Goal: Task Accomplishment & Management: Complete application form

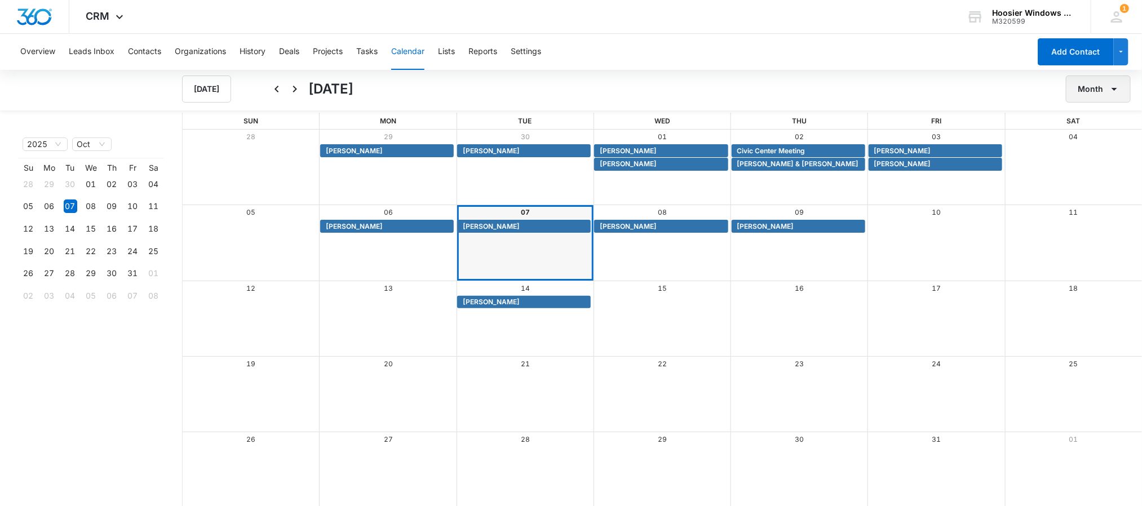
click at [1103, 80] on button "Month" at bounding box center [1098, 89] width 65 height 27
click at [1101, 139] on div "Week" at bounding box center [1095, 143] width 29 height 8
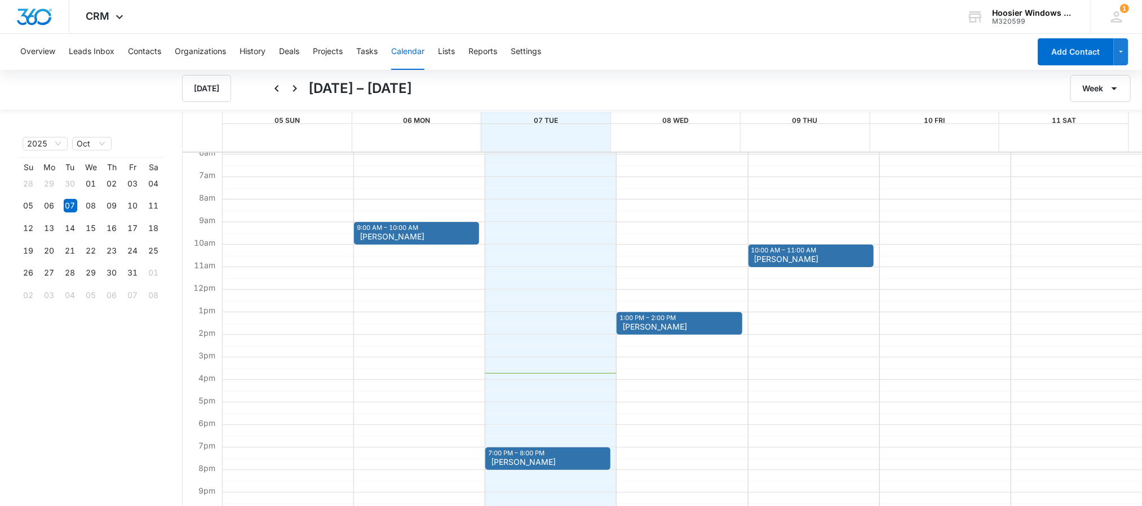
scroll to position [134, 0]
click at [1103, 79] on button "Week" at bounding box center [1100, 88] width 60 height 27
click at [1096, 127] on div "Month" at bounding box center [1098, 125] width 29 height 8
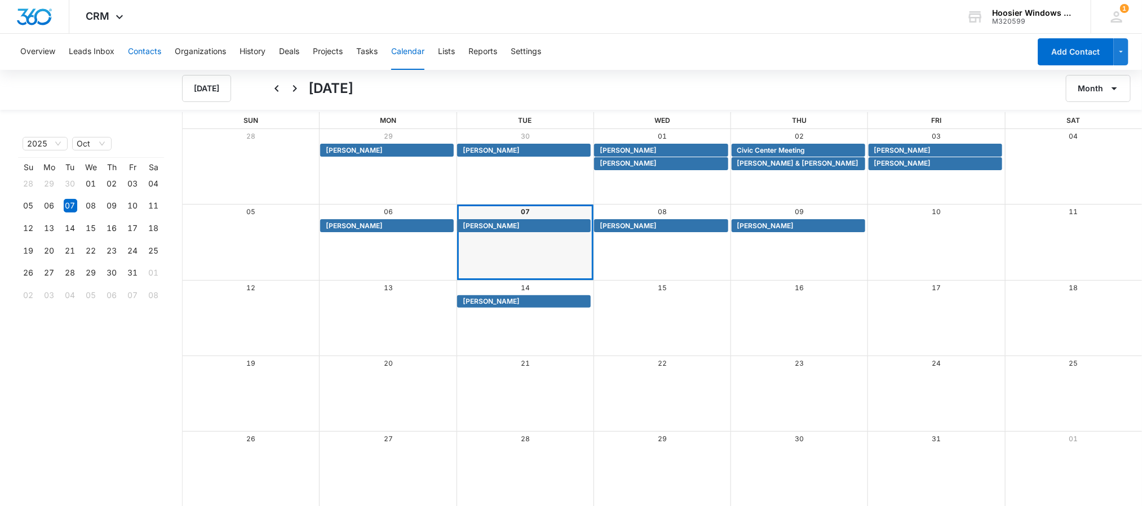
click at [140, 48] on button "Contacts" at bounding box center [144, 52] width 33 height 36
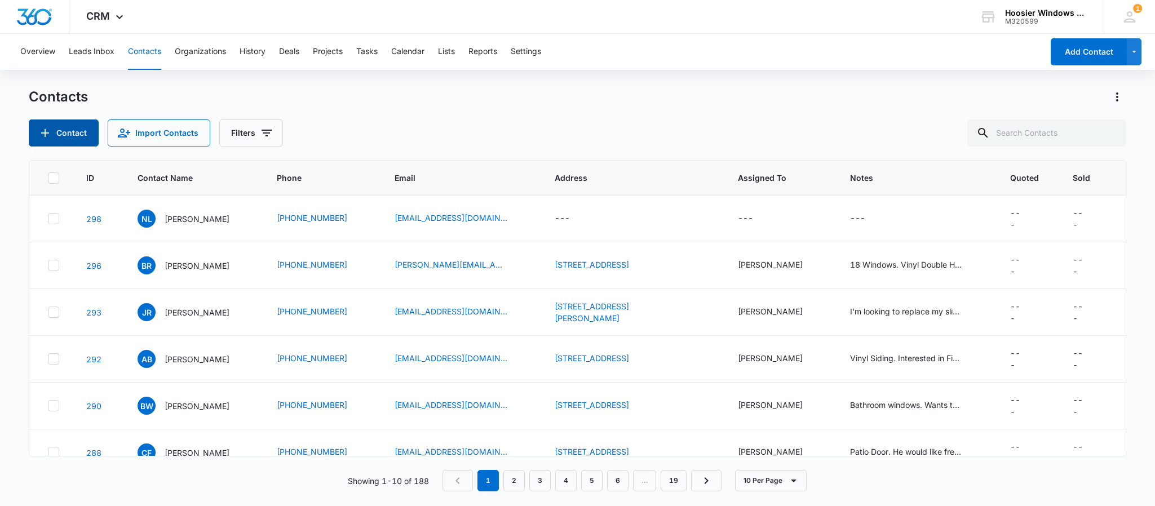
click at [61, 135] on button "Contact" at bounding box center [64, 132] width 70 height 27
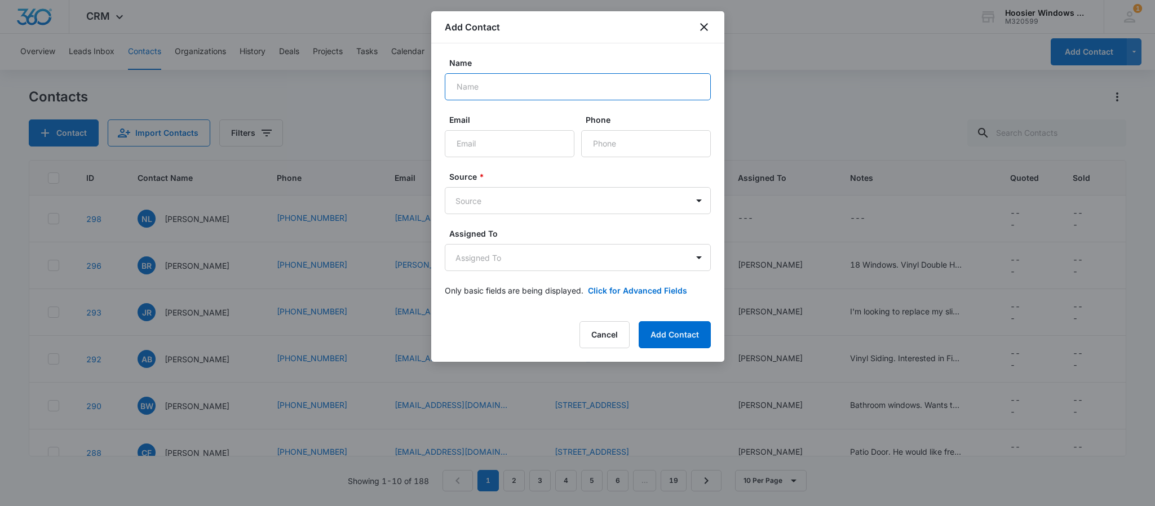
click at [559, 83] on input "Name" at bounding box center [578, 86] width 266 height 27
type input "[PERSON_NAME]"
click at [482, 144] on input "Email" at bounding box center [510, 143] width 130 height 27
type input "[EMAIL_ADDRESS][DOMAIN_NAME]"
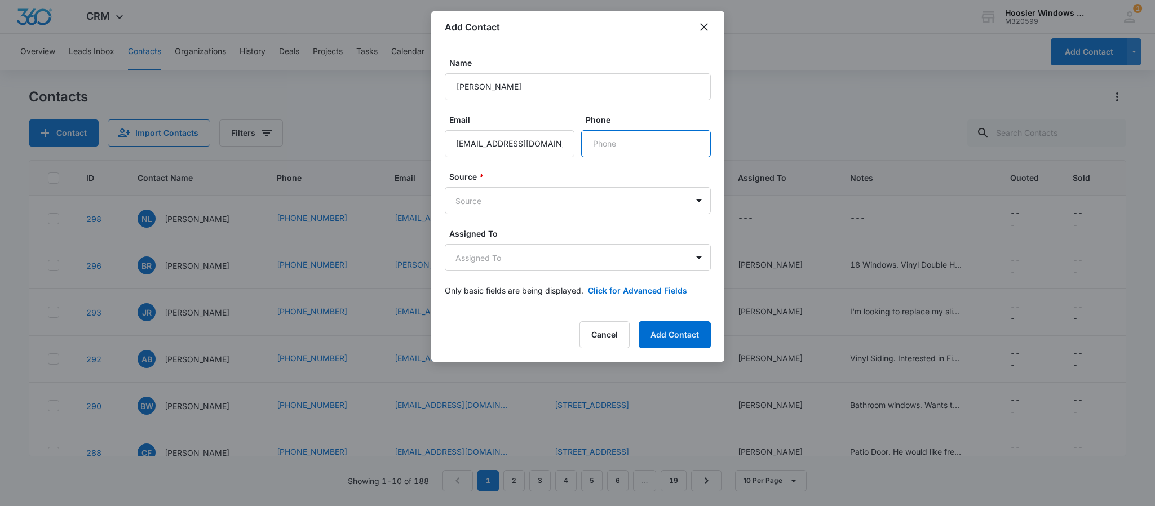
click at [624, 139] on input "Phone" at bounding box center [646, 143] width 130 height 27
type input "3"
type input "[PHONE_NUMBER]"
click at [551, 205] on body "CRM Apps Reputation Websites Forms CRM Email Social POS Content Ads Intelligenc…" at bounding box center [577, 253] width 1155 height 506
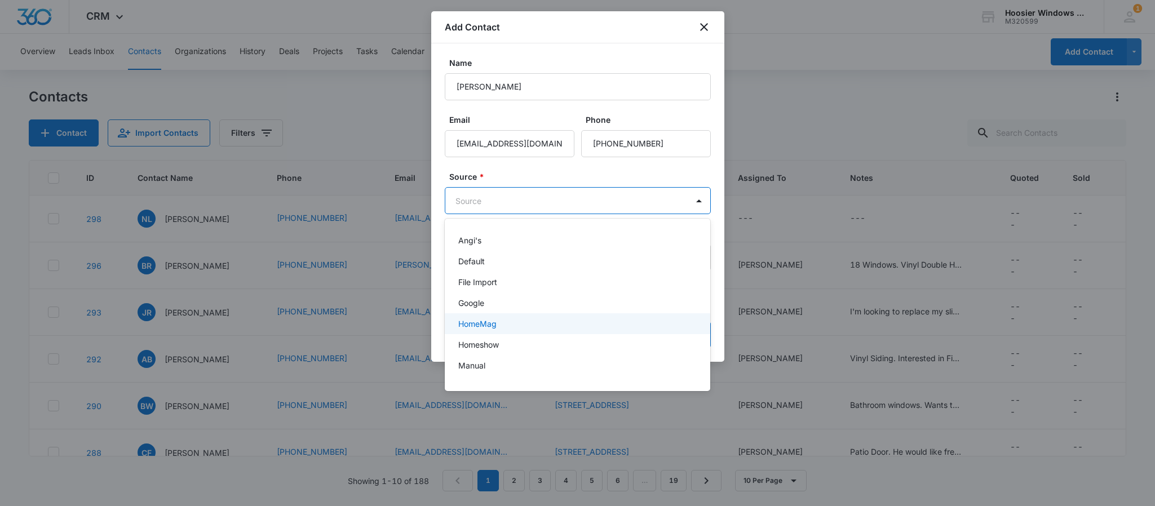
click at [489, 313] on div "HomeMag" at bounding box center [578, 323] width 266 height 21
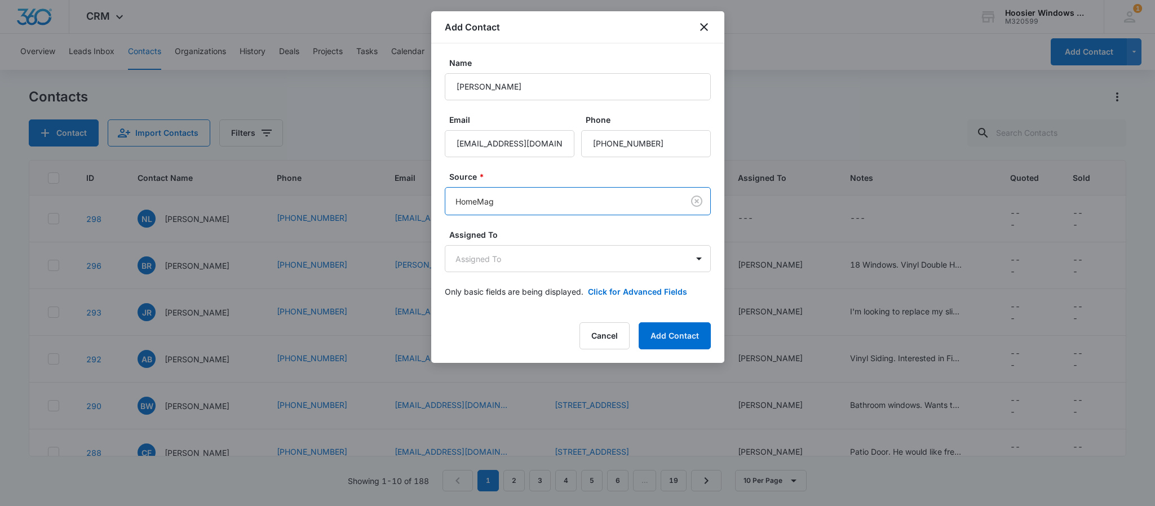
click at [516, 203] on body "CRM Apps Reputation Websites Forms CRM Email Social POS Content Ads Intelligenc…" at bounding box center [577, 253] width 1155 height 506
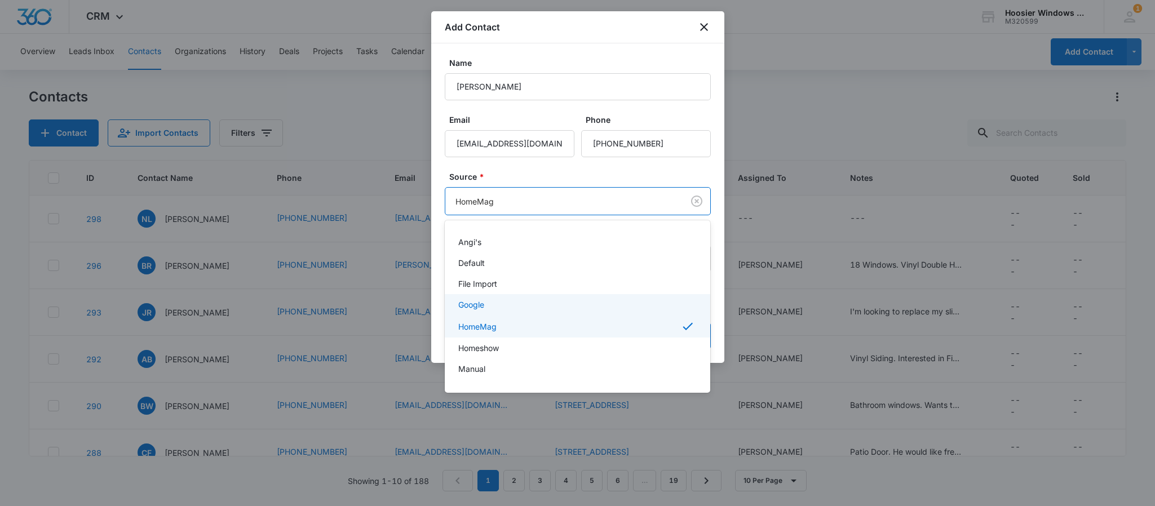
click at [495, 298] on div "Google" at bounding box center [578, 304] width 266 height 21
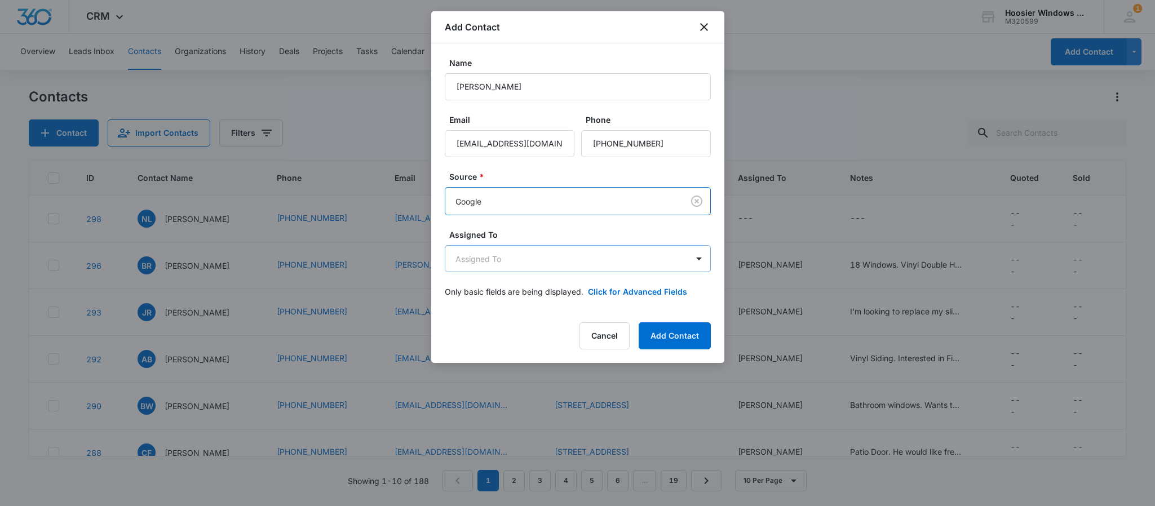
click at [528, 269] on body "CRM Apps Reputation Websites Forms CRM Email Social POS Content Ads Intelligenc…" at bounding box center [577, 253] width 1155 height 506
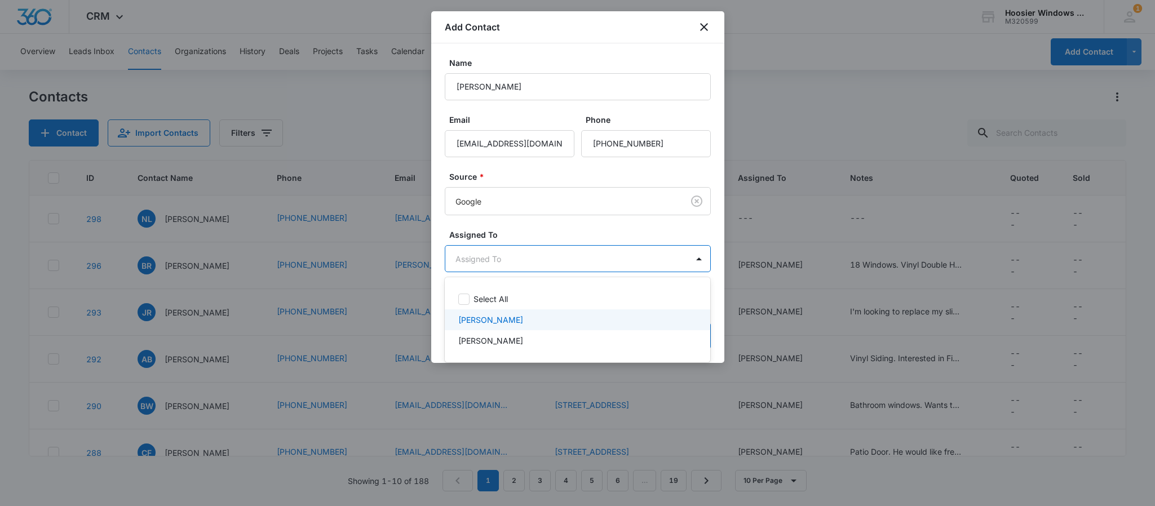
click at [497, 325] on p "[PERSON_NAME]" at bounding box center [490, 320] width 65 height 12
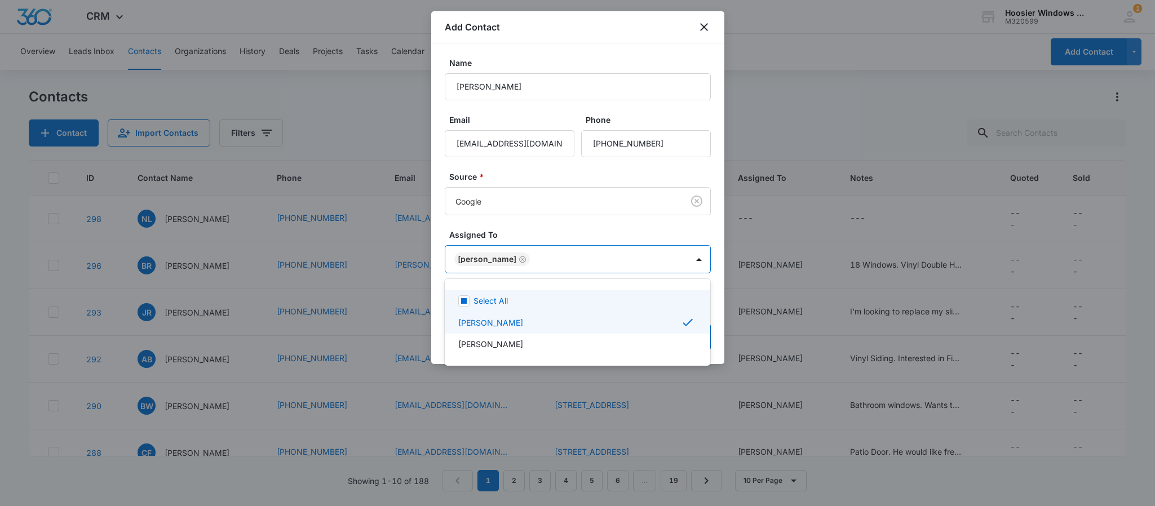
click at [532, 223] on div at bounding box center [577, 253] width 1155 height 506
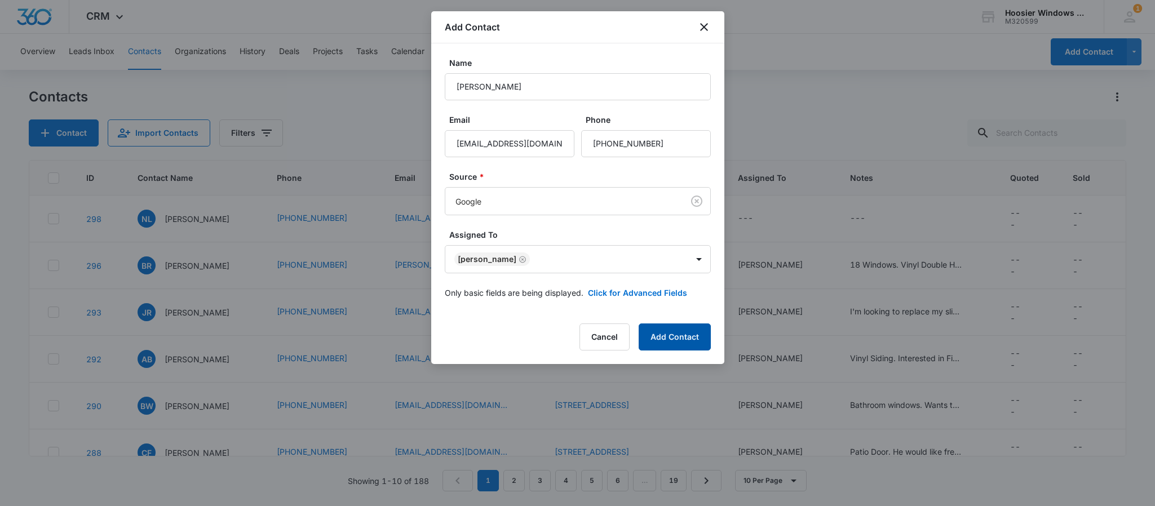
click at [672, 327] on button "Add Contact" at bounding box center [675, 337] width 72 height 27
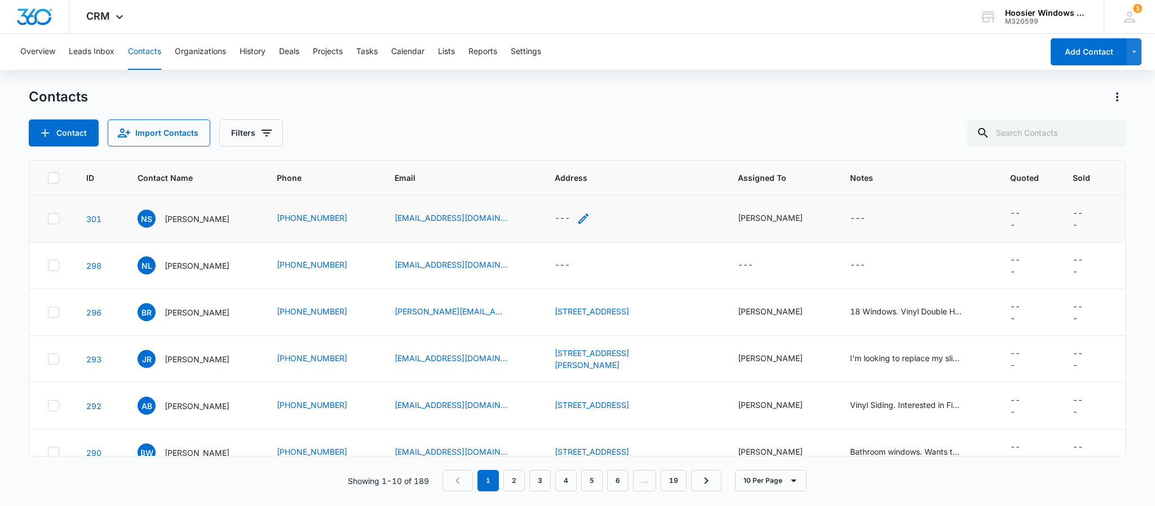
click at [570, 217] on div "---" at bounding box center [562, 219] width 15 height 14
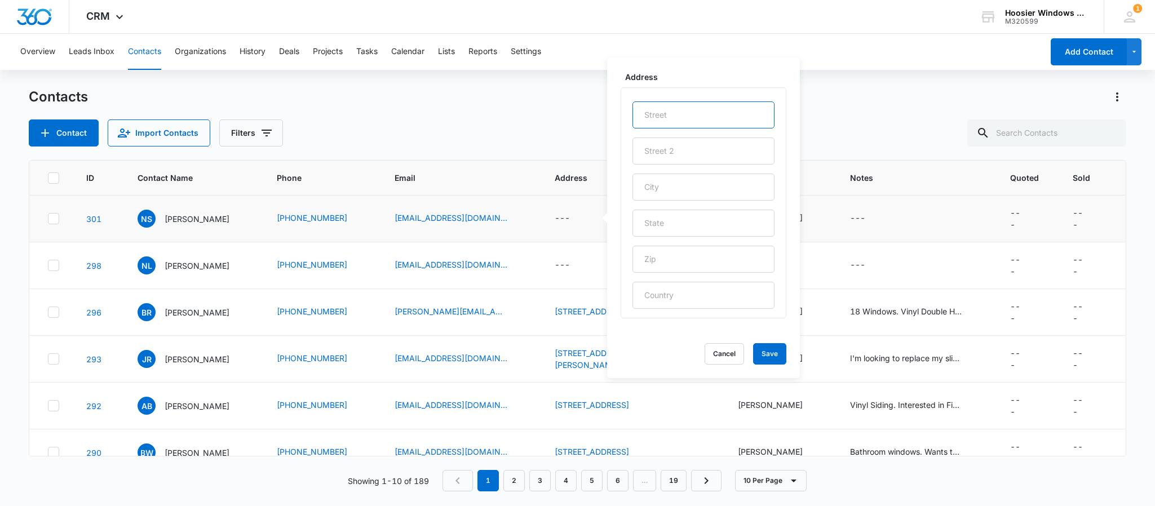
click at [702, 108] on input "text" at bounding box center [703, 114] width 142 height 27
type input "[STREET_ADDRESS]"
click at [685, 186] on input "text" at bounding box center [703, 187] width 142 height 27
type input "[GEOGRAPHIC_DATA]"
click at [657, 222] on input "text" at bounding box center [703, 223] width 142 height 27
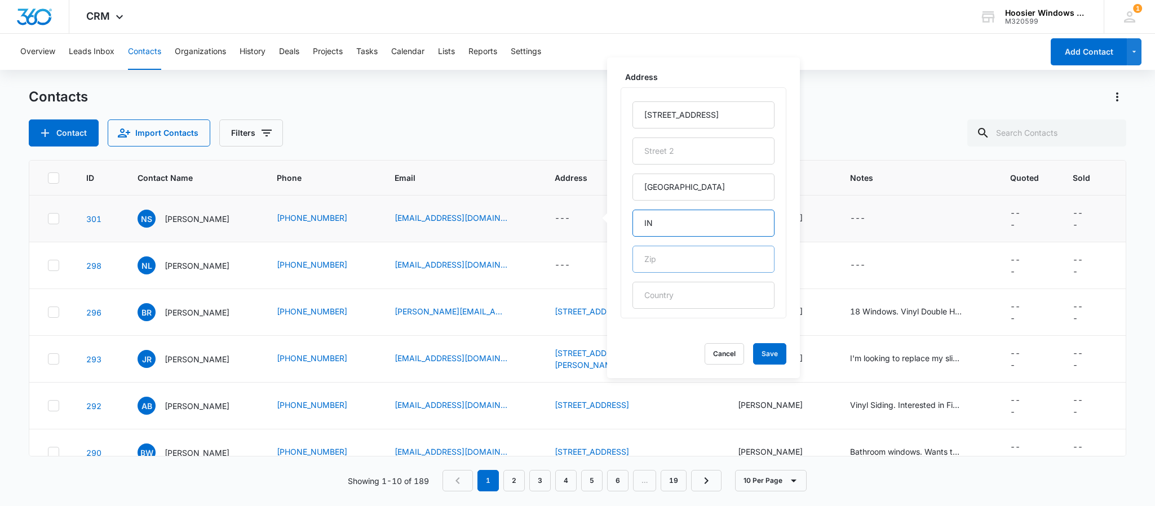
type input "IN"
click at [653, 255] on input "text" at bounding box center [703, 259] width 142 height 27
type input "46250"
click at [770, 218] on div "[STREET_ADDRESS]" at bounding box center [704, 202] width 166 height 231
click at [766, 361] on button "Save" at bounding box center [769, 353] width 33 height 21
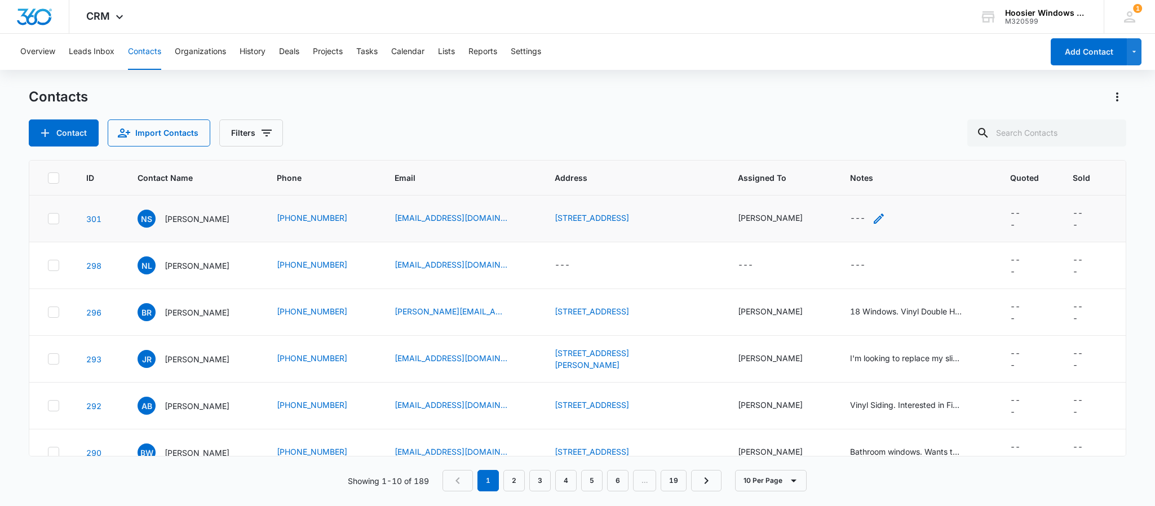
click at [851, 217] on div "---" at bounding box center [857, 219] width 15 height 14
click at [883, 130] on textarea "Notes" at bounding box center [866, 128] width 134 height 64
type textarea "Storm Doors"
click at [906, 184] on button "Save" at bounding box center [916, 182] width 33 height 21
click at [191, 219] on p "[PERSON_NAME]" at bounding box center [197, 219] width 65 height 12
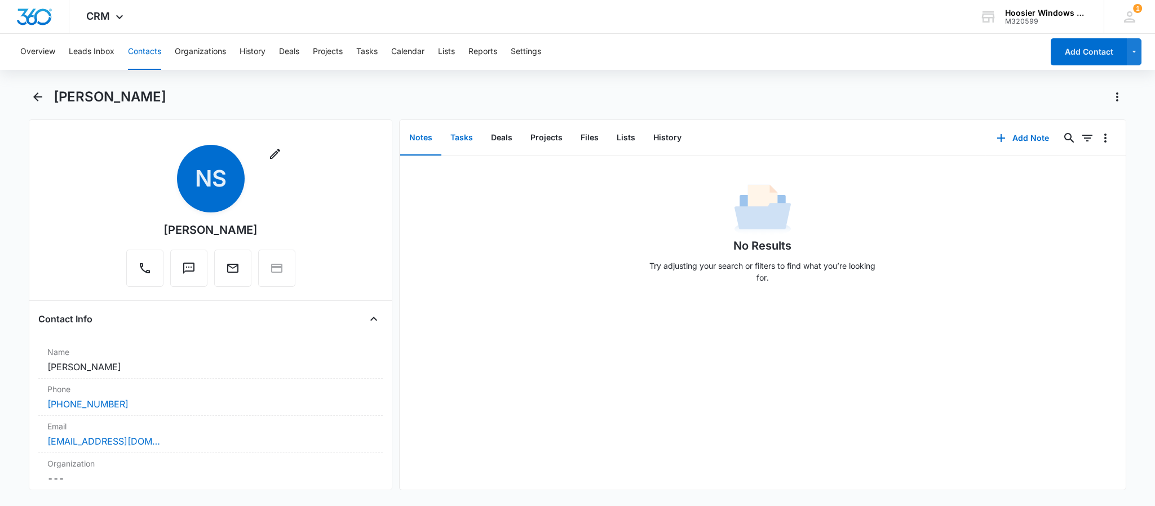
click at [467, 143] on button "Tasks" at bounding box center [461, 138] width 41 height 35
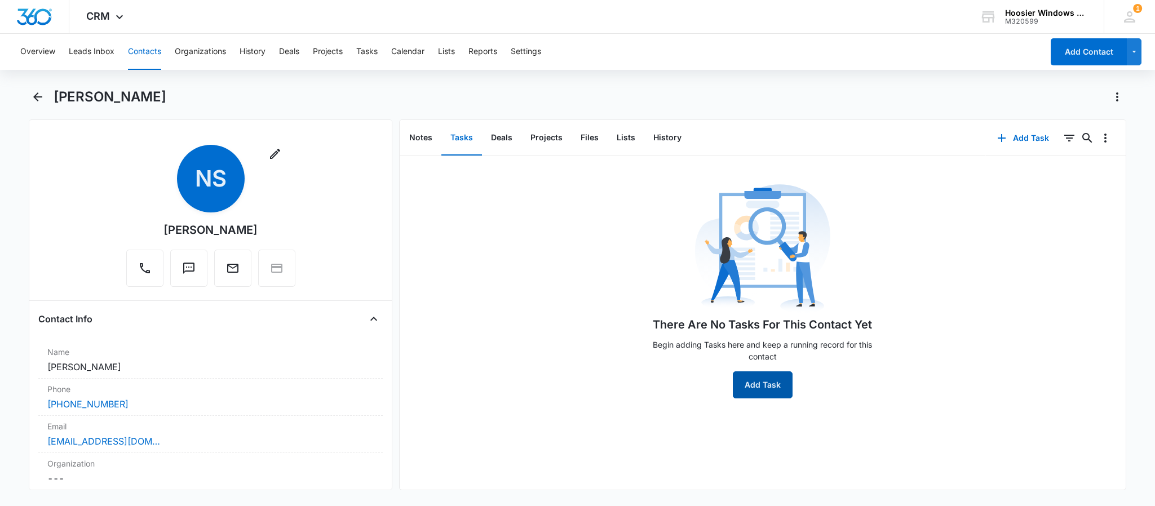
click at [751, 389] on button "Add Task" at bounding box center [763, 384] width 60 height 27
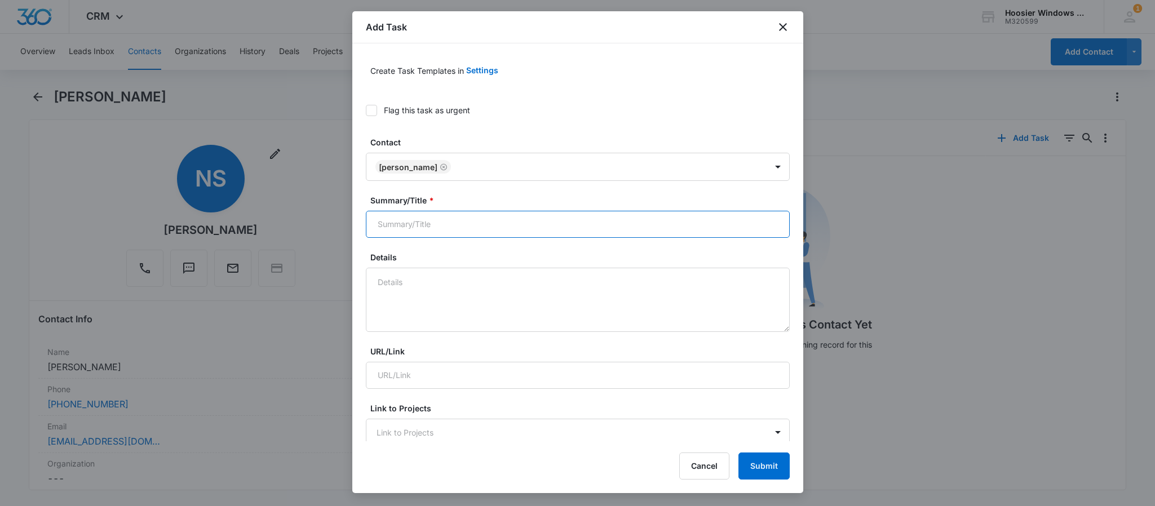
click at [511, 215] on input "Summary/Title *" at bounding box center [578, 224] width 424 height 27
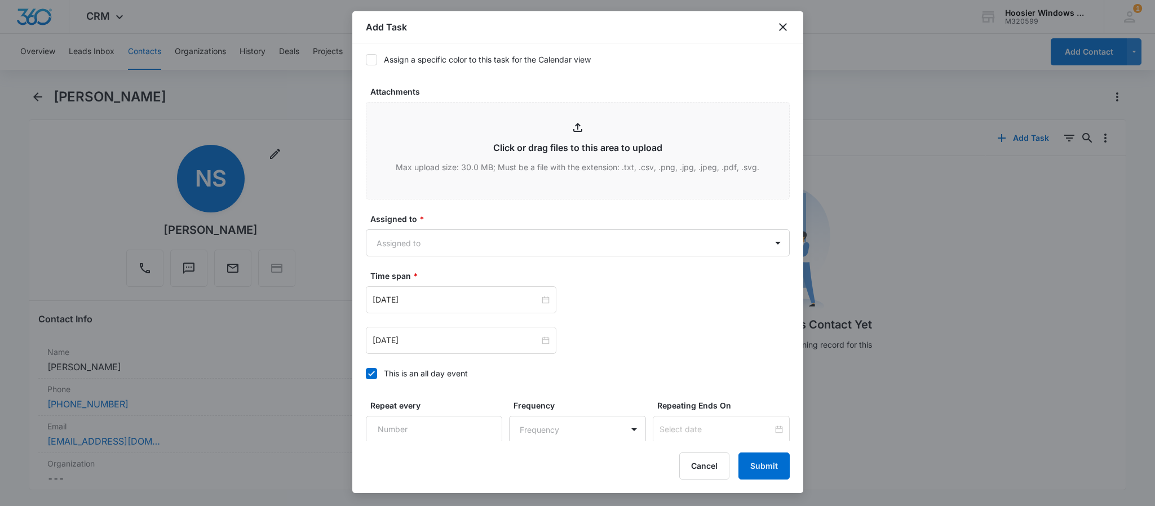
scroll to position [502, 0]
type input "[PERSON_NAME]"
click at [475, 225] on label "Assigned to *" at bounding box center [582, 219] width 424 height 12
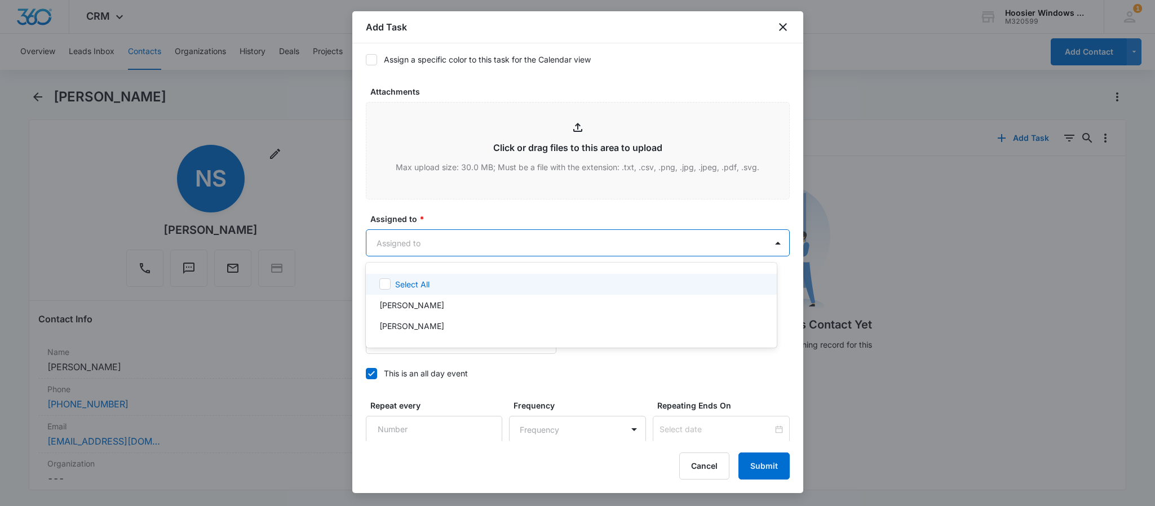
click at [448, 235] on body "CRM Apps Reputation Websites Forms CRM Email Social POS Content Ads Intelligenc…" at bounding box center [577, 253] width 1155 height 506
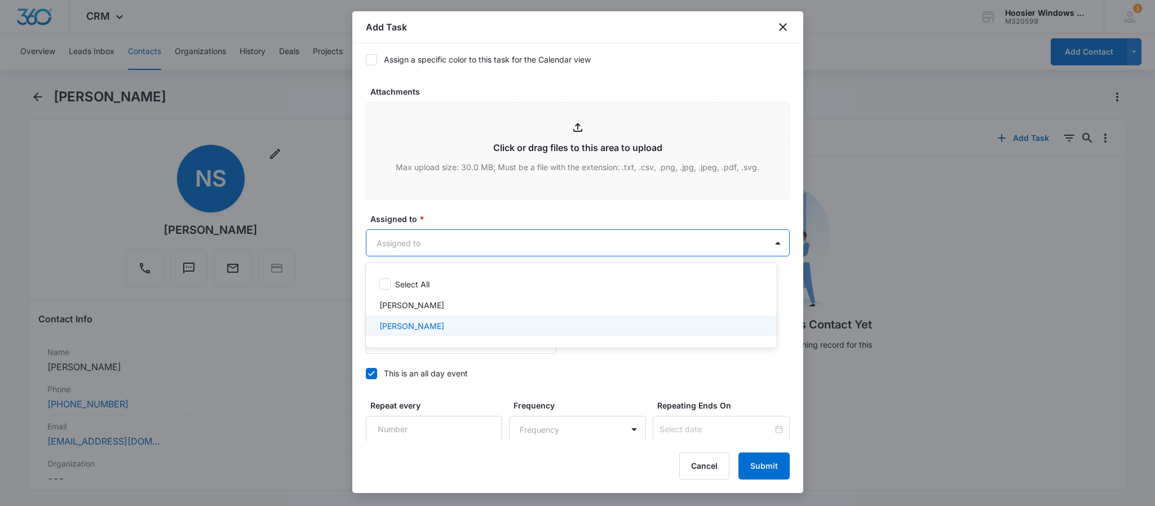
click at [404, 322] on p "[PERSON_NAME]" at bounding box center [411, 326] width 65 height 12
click at [464, 212] on div at bounding box center [577, 253] width 1155 height 506
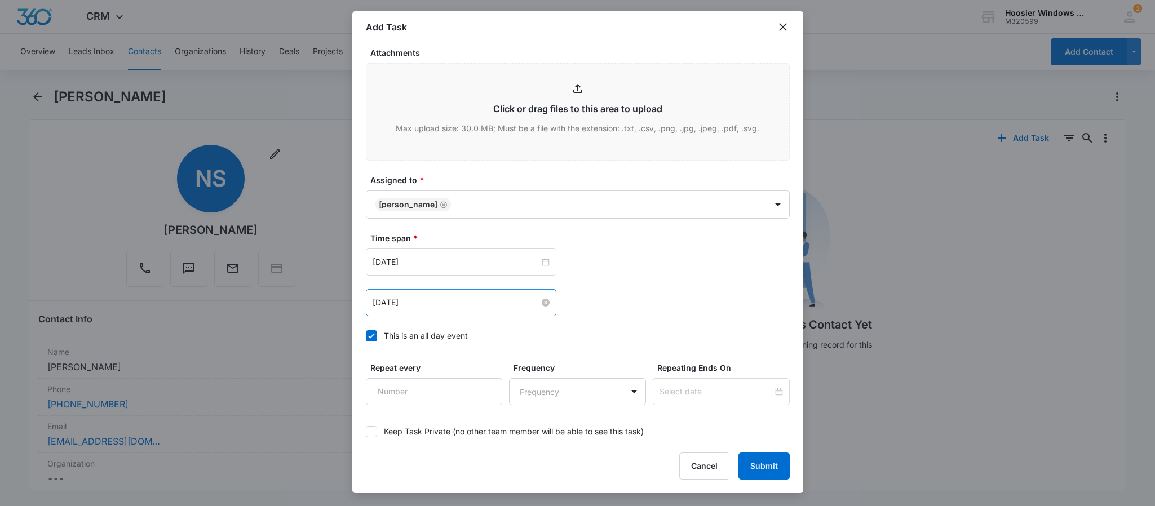
scroll to position [533, 0]
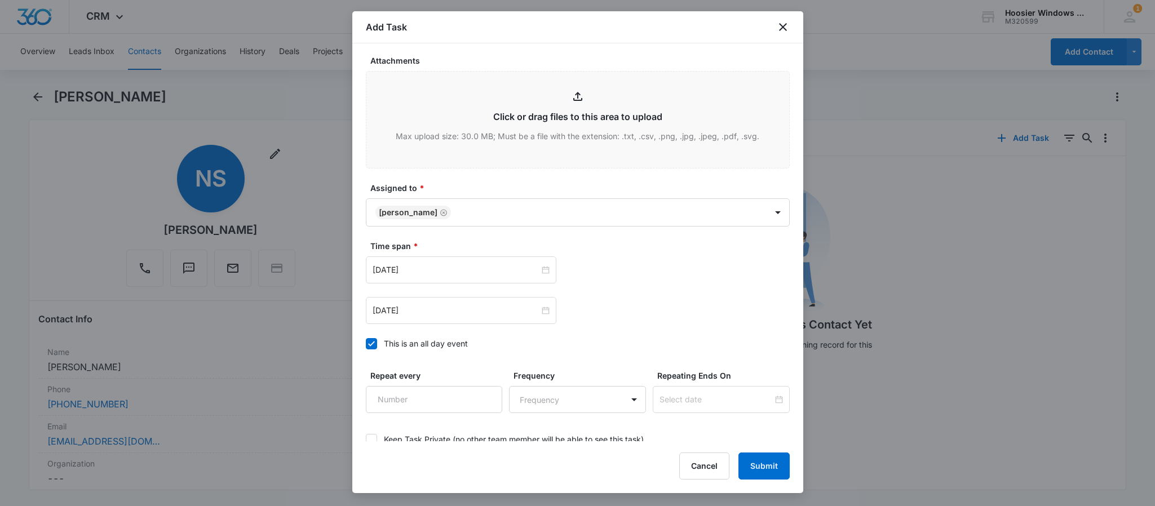
click at [366, 348] on icon at bounding box center [371, 344] width 10 height 10
click at [366, 344] on input "This is an all day event" at bounding box center [366, 344] width 0 height 0
click at [509, 266] on input "[DATE]" at bounding box center [456, 270] width 167 height 12
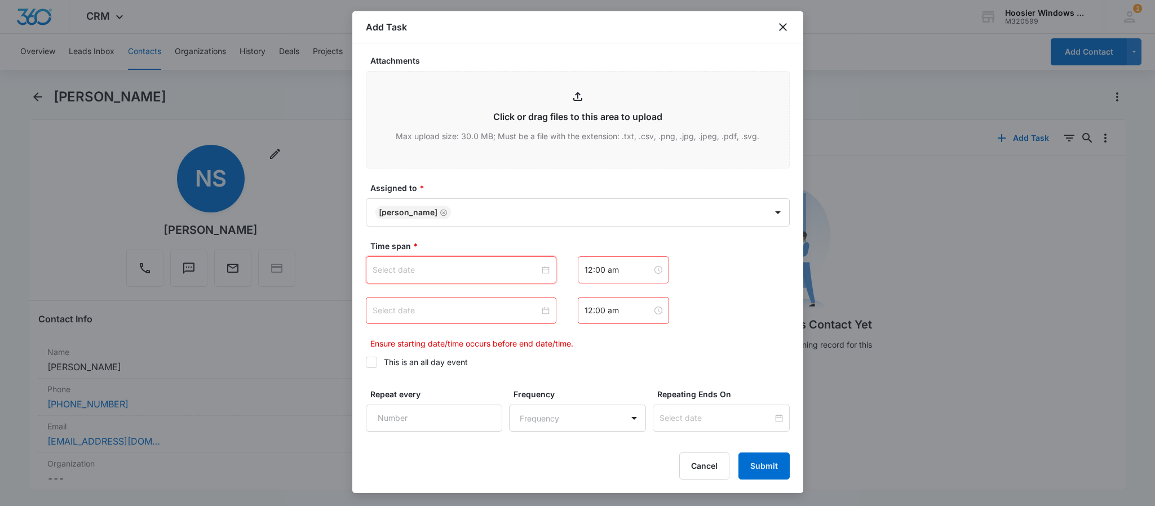
click at [502, 273] on input at bounding box center [456, 270] width 167 height 12
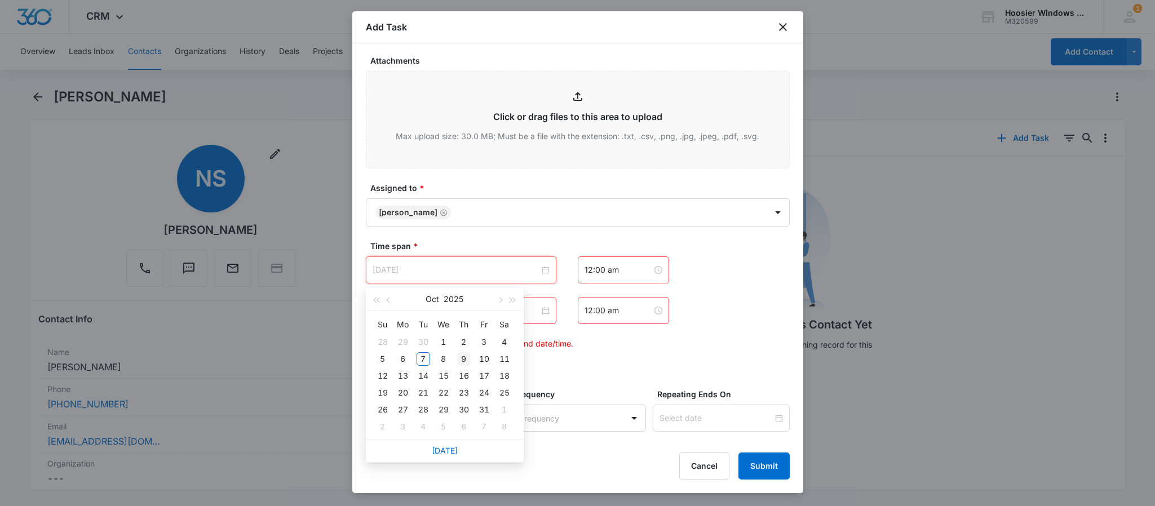
type input "[DATE]"
click at [465, 356] on div "9" at bounding box center [464, 359] width 14 height 14
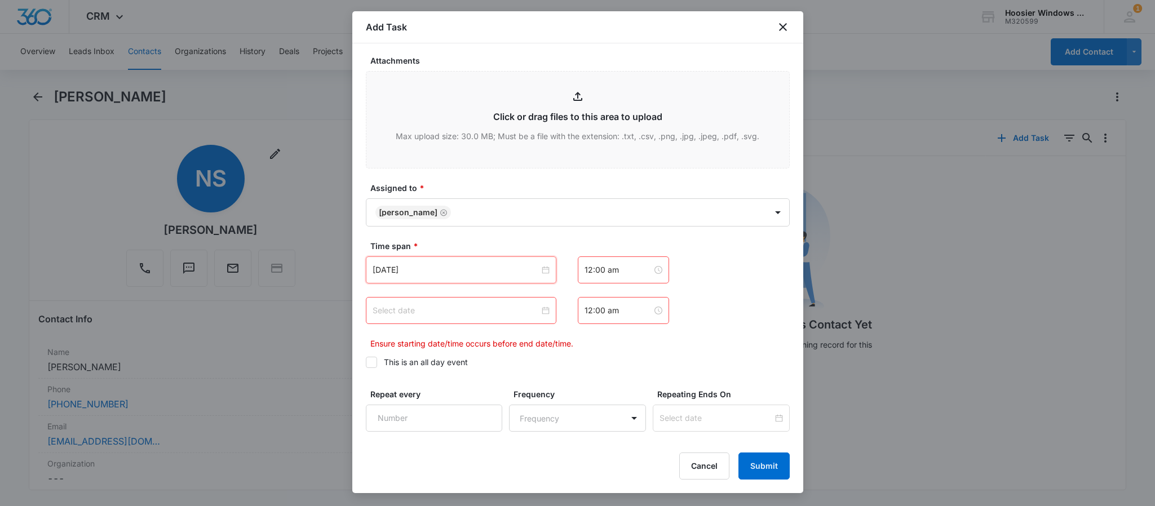
click at [499, 311] on input at bounding box center [456, 310] width 167 height 12
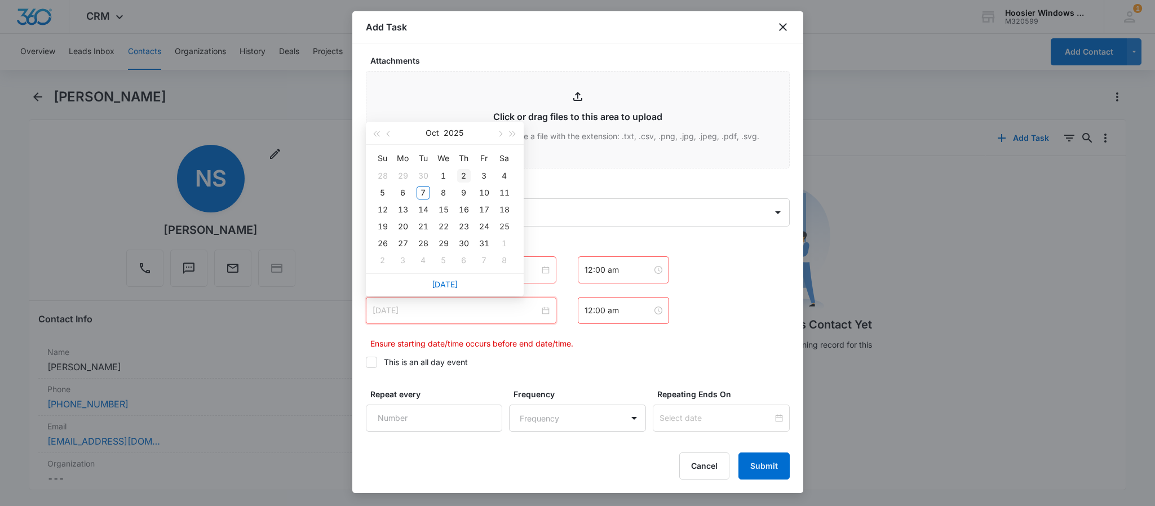
click at [462, 181] on div "2" at bounding box center [464, 176] width 14 height 14
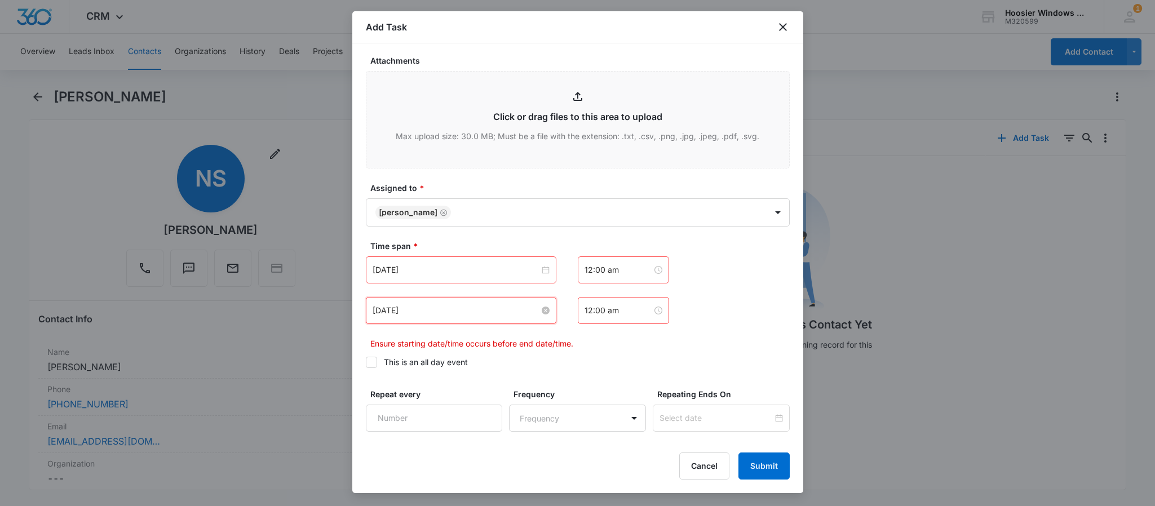
click at [447, 313] on input "[DATE]" at bounding box center [456, 310] width 167 height 12
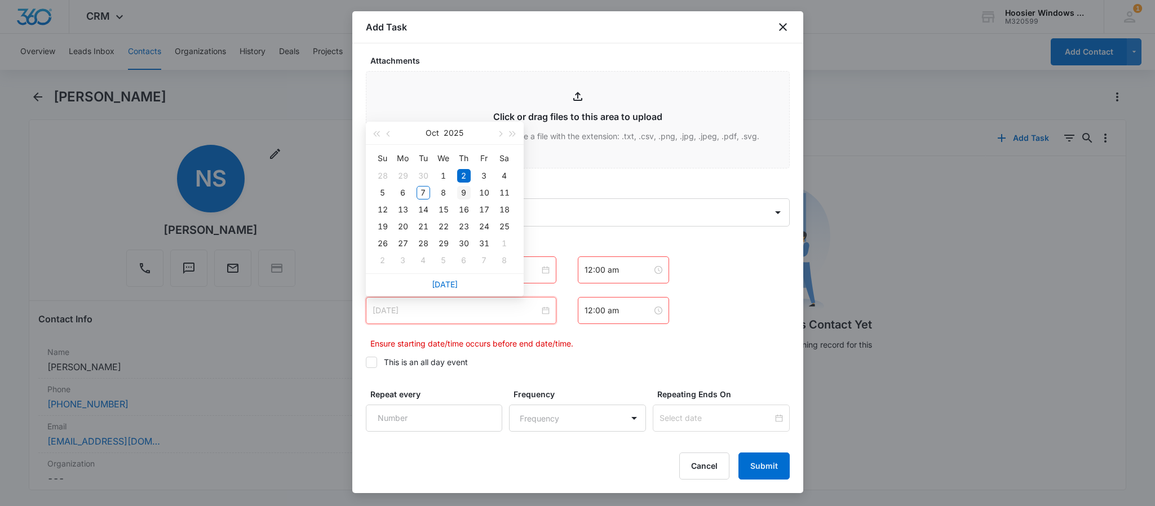
type input "[DATE]"
click at [465, 188] on div "9" at bounding box center [464, 193] width 14 height 14
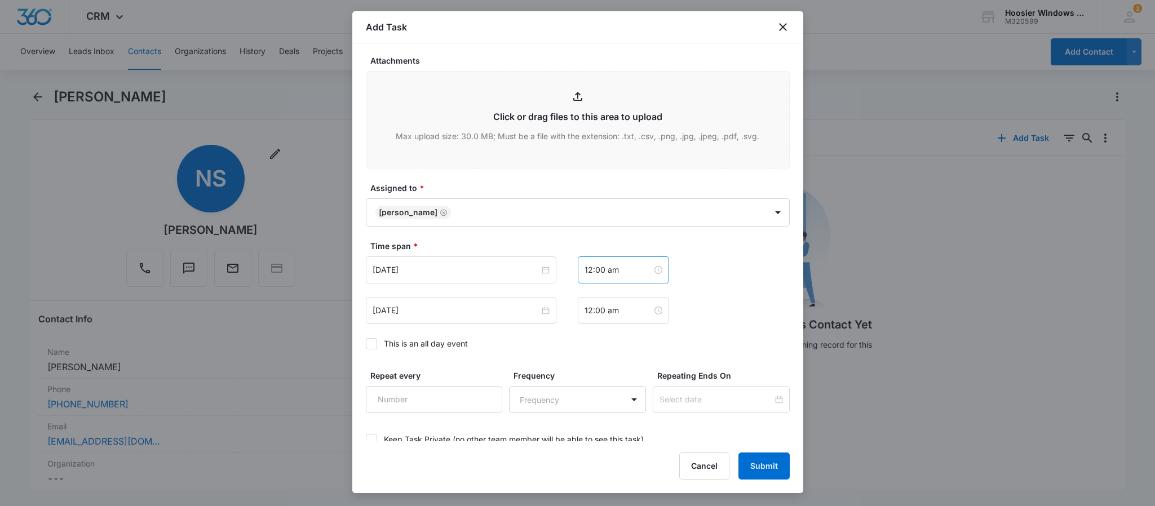
click at [630, 264] on div "12:00 am" at bounding box center [623, 269] width 91 height 27
click at [585, 413] on div "09" at bounding box center [587, 414] width 32 height 16
type input "9:00 am"
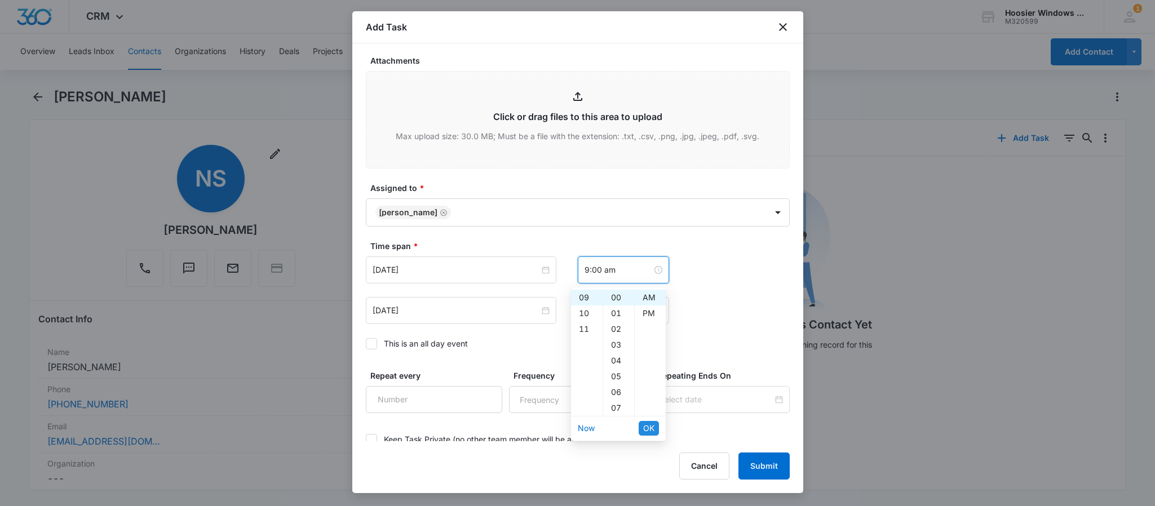
click at [646, 423] on span "OK" at bounding box center [648, 428] width 11 height 12
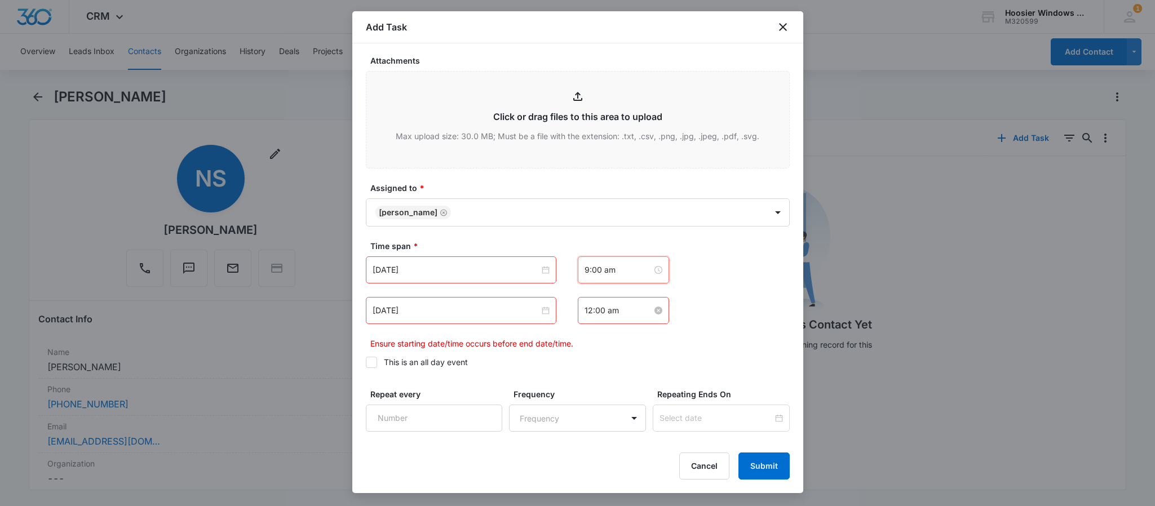
click at [616, 311] on input "12:00 am" at bounding box center [619, 310] width 68 height 12
click at [583, 381] on div "10" at bounding box center [587, 384] width 32 height 16
type input "10:00 am"
click at [644, 464] on span "OK" at bounding box center [648, 469] width 11 height 12
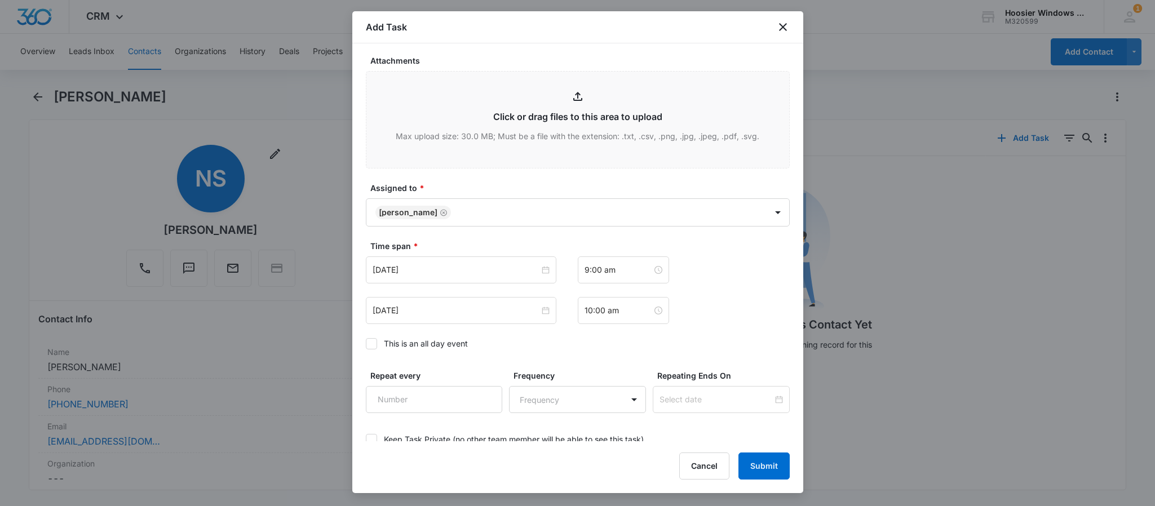
click at [734, 324] on div "[DATE] [DATE] Su Mo Tu We Th Fr Sa 28 29 30 1 2 3 4 5 6 7 8 9 10 11 12 13 14 15…" at bounding box center [578, 310] width 424 height 27
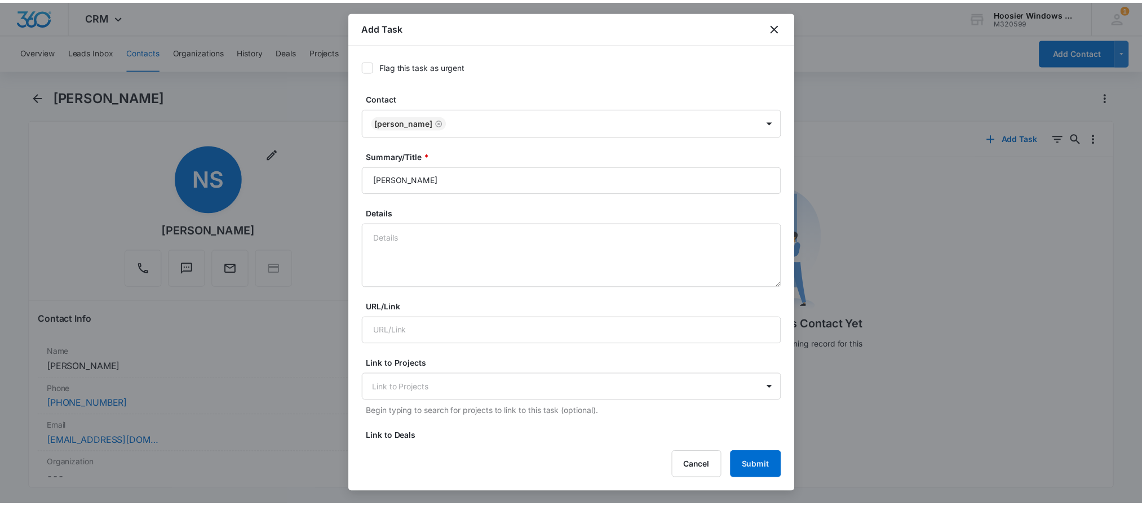
scroll to position [0, 0]
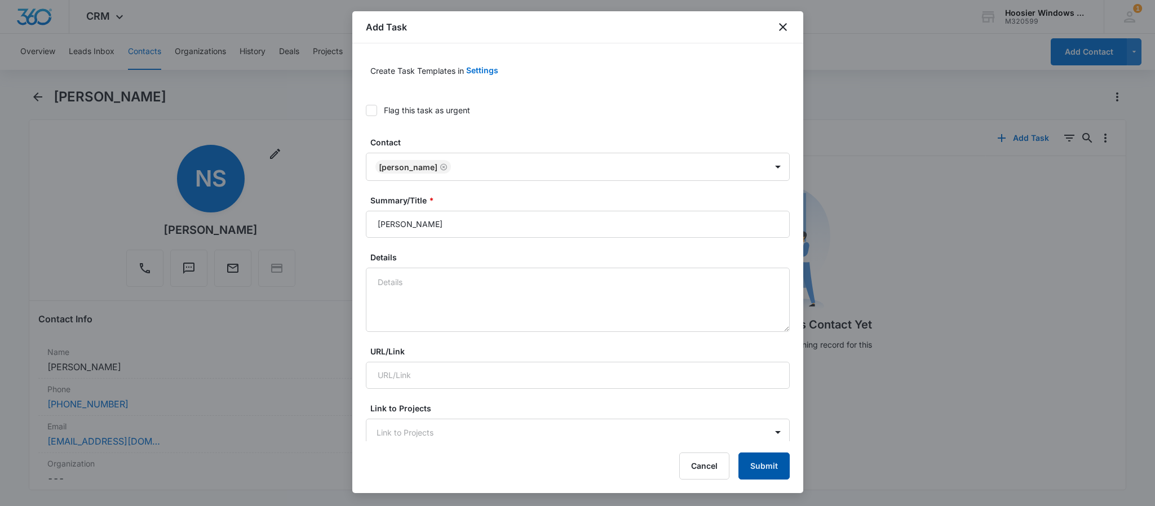
click at [756, 467] on button "Submit" at bounding box center [763, 466] width 51 height 27
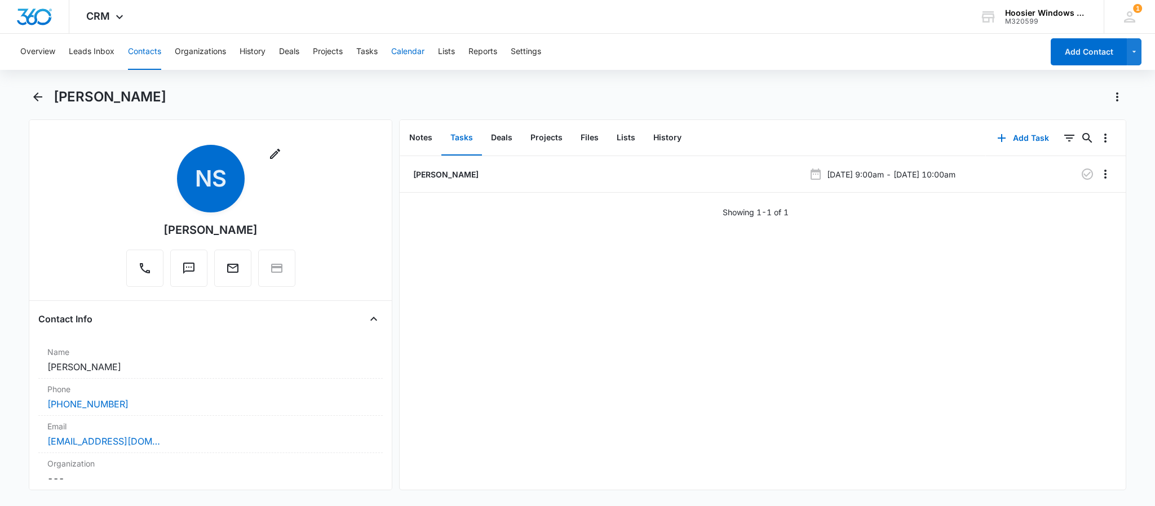
click at [416, 54] on button "Calendar" at bounding box center [407, 52] width 33 height 36
